Goal: Transaction & Acquisition: Subscribe to service/newsletter

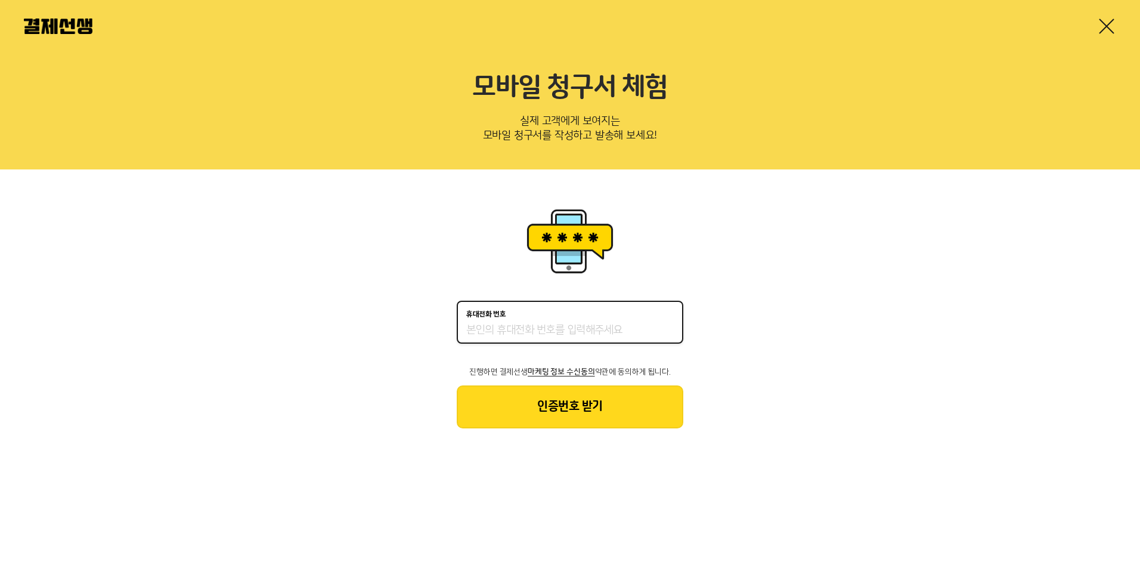
type input "01029274103"
click at [1090, 13] on div at bounding box center [570, 26] width 1140 height 52
click at [1105, 18] on link at bounding box center [1106, 26] width 19 height 19
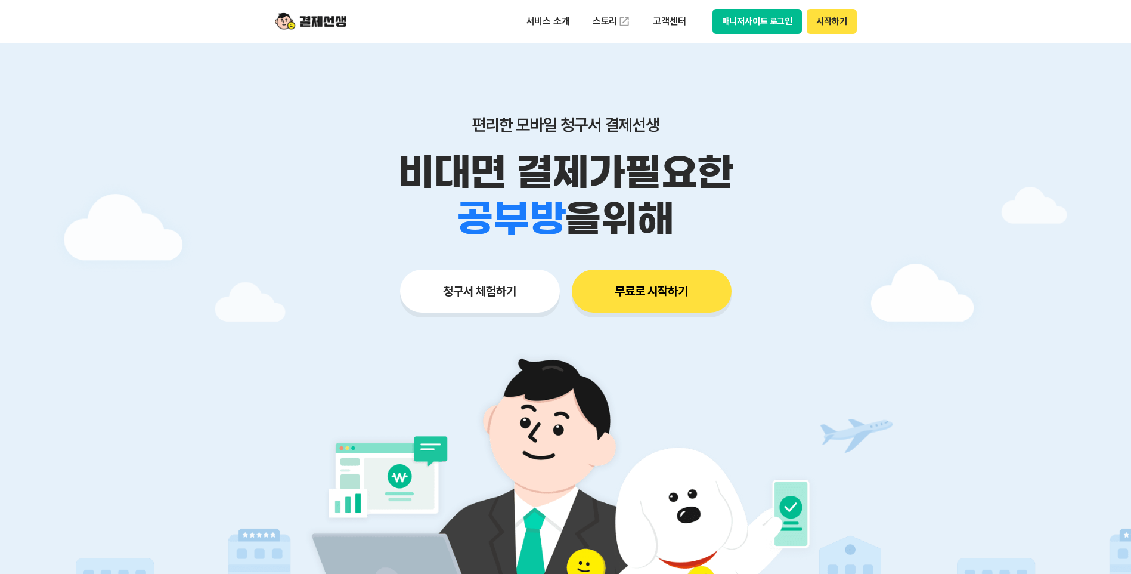
click at [735, 24] on button "매니저사이트 로그인" at bounding box center [758, 21] width 90 height 25
click at [658, 298] on button "무료로 시작하기" at bounding box center [652, 291] width 160 height 43
